Goal: Communication & Community: Answer question/provide support

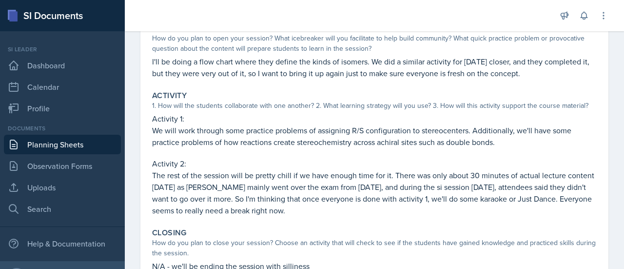
scroll to position [103, 0]
click at [98, 142] on link "Planning Sheets" at bounding box center [62, 145] width 117 height 20
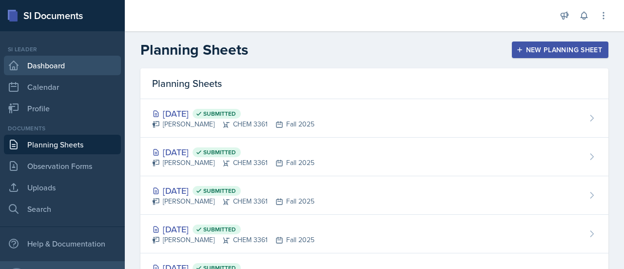
click at [59, 75] on link "Dashboard" at bounding box center [62, 66] width 117 height 20
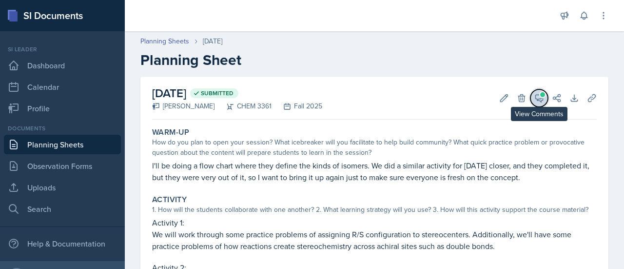
click at [535, 98] on icon at bounding box center [540, 98] width 10 height 10
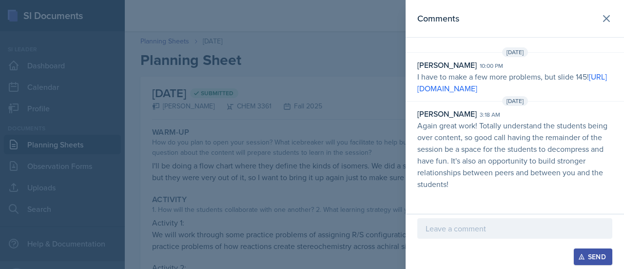
click at [350, 110] on div at bounding box center [312, 134] width 624 height 269
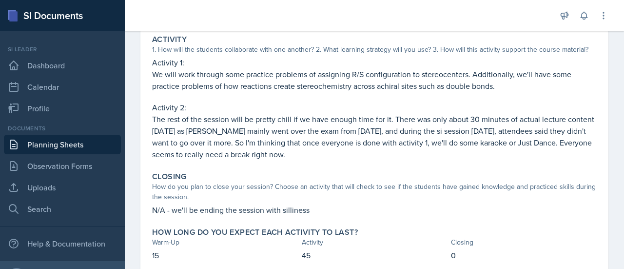
scroll to position [166, 0]
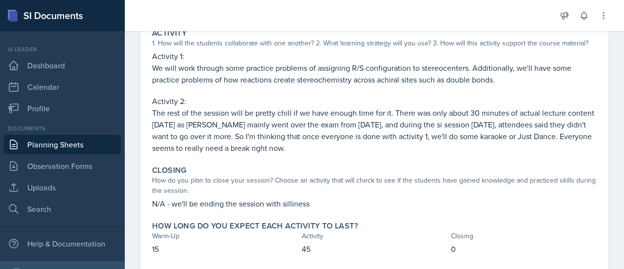
click at [316, 102] on p "Activity 2:" at bounding box center [374, 101] width 445 height 12
click at [314, 125] on p "The rest of the session will be pretty chill if we have enough time for it. The…" at bounding box center [374, 130] width 445 height 47
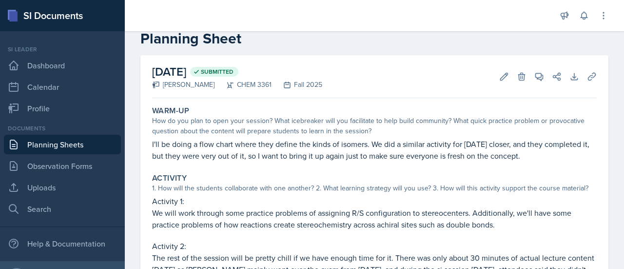
scroll to position [0, 0]
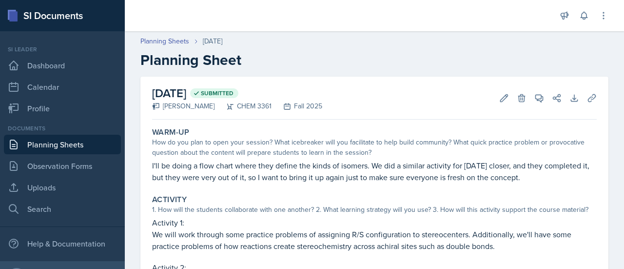
click at [533, 88] on div "[DATE] Submitted [PERSON_NAME] CHEM 3361 Fall 2025 Edit Delete View Comments Co…" at bounding box center [374, 98] width 445 height 43
click at [535, 99] on icon at bounding box center [540, 98] width 10 height 10
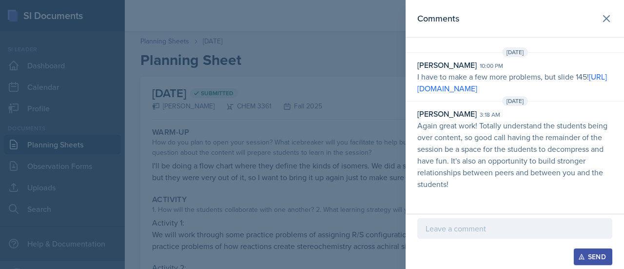
scroll to position [14, 0]
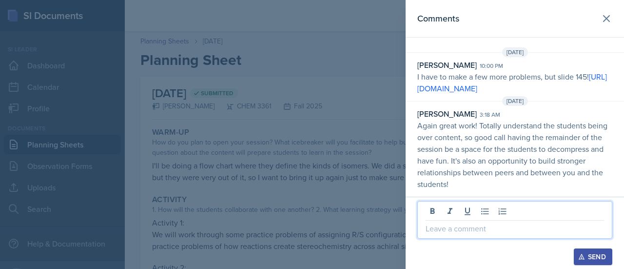
click at [502, 231] on p at bounding box center [515, 228] width 178 height 12
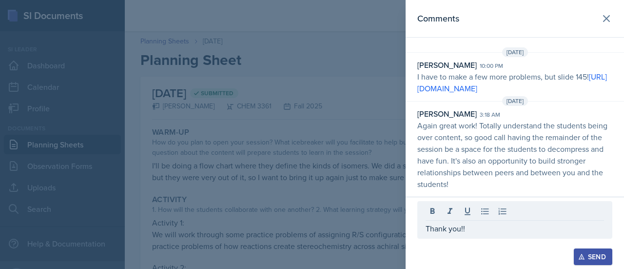
click at [574, 248] on button "Send" at bounding box center [593, 256] width 39 height 17
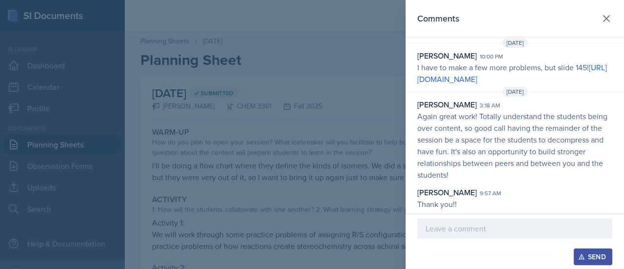
click at [248, 153] on div at bounding box center [312, 134] width 624 height 269
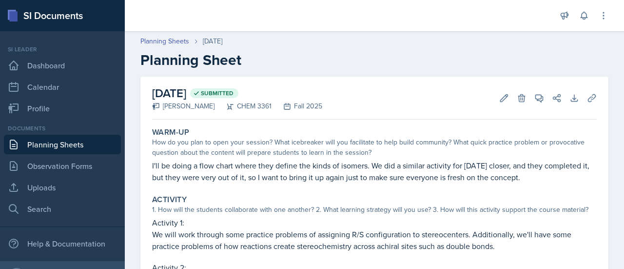
click at [91, 139] on link "Planning Sheets" at bounding box center [62, 145] width 117 height 20
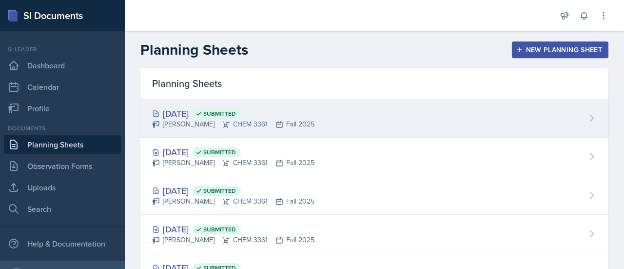
click at [324, 123] on div "[DATE] Submitted [PERSON_NAME] CHEM 3361 Fall 2025" at bounding box center [374, 118] width 468 height 39
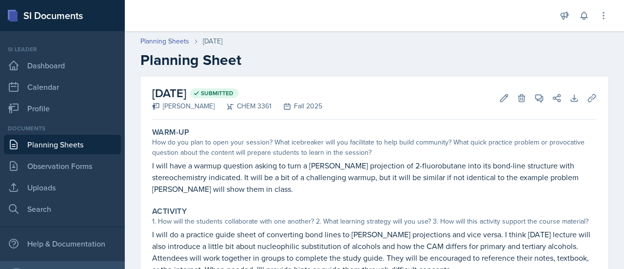
click at [69, 149] on link "Planning Sheets" at bounding box center [62, 145] width 117 height 20
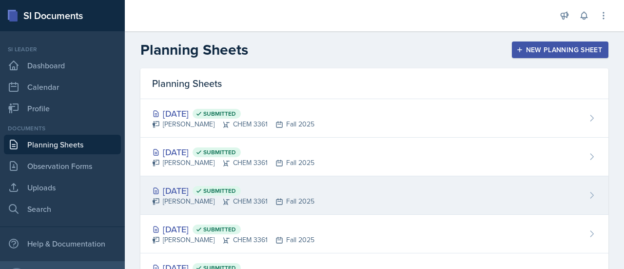
click at [264, 179] on div "[DATE] Submitted [PERSON_NAME] CHEM 3361 Fall 2025" at bounding box center [374, 195] width 468 height 39
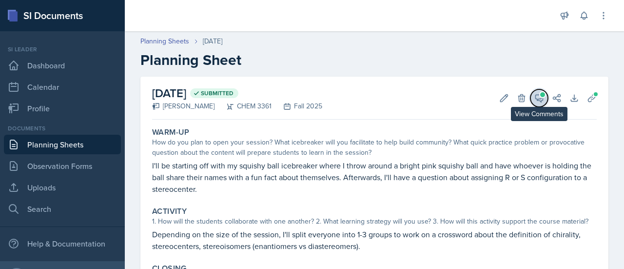
click at [540, 96] on span at bounding box center [542, 94] width 5 height 5
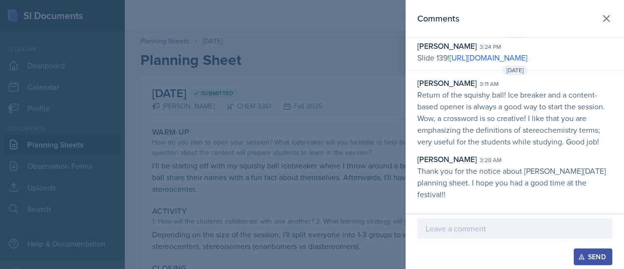
click at [489, 220] on div at bounding box center [514, 228] width 195 height 20
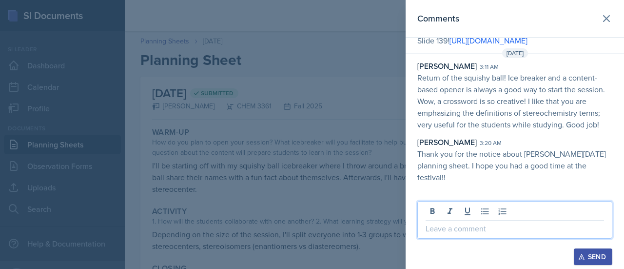
scroll to position [148, 0]
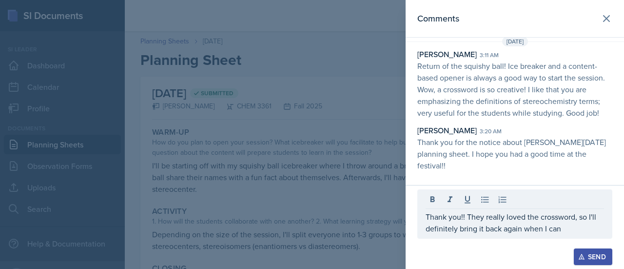
click at [574, 248] on button "Send" at bounding box center [593, 256] width 39 height 17
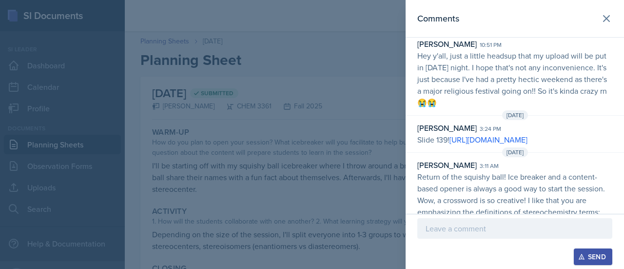
scroll to position [22, 0]
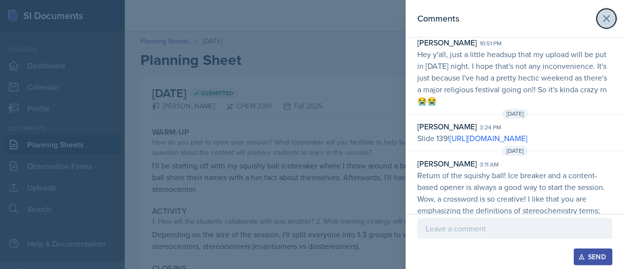
click at [601, 16] on icon at bounding box center [607, 19] width 12 height 12
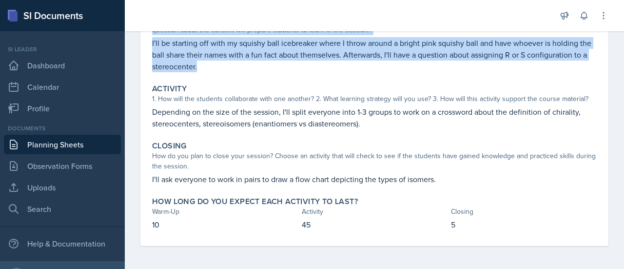
scroll to position [0, 0]
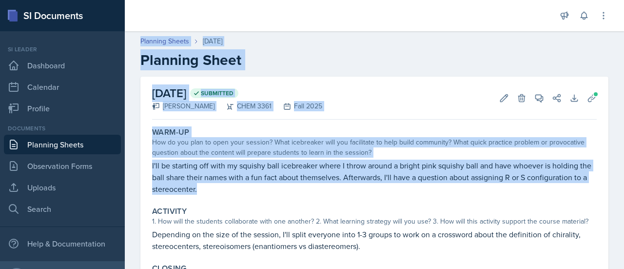
drag, startPoint x: 310, startPoint y: 76, endPoint x: 284, endPoint y: -59, distance: 137.2
click at [284, 0] on html "SI Documents Si leader Dashboard Calendar Profile Documents Planning Sheets Obs…" at bounding box center [312, 134] width 624 height 269
click at [283, 191] on p "I'll be starting off with my squishy ball icebreaker where I throw around a bri…" at bounding box center [374, 176] width 445 height 35
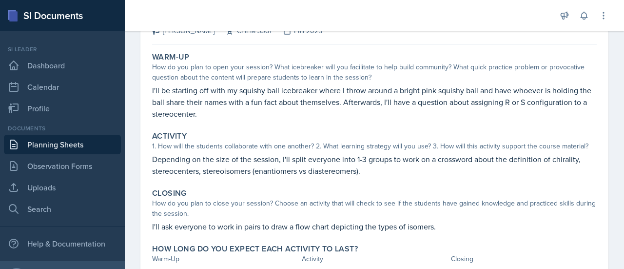
scroll to position [75, 0]
